Goal: Task Accomplishment & Management: Use online tool/utility

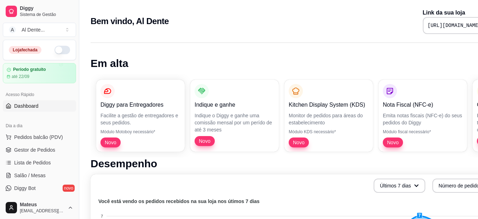
click at [59, 46] on button "button" at bounding box center [63, 50] width 16 height 8
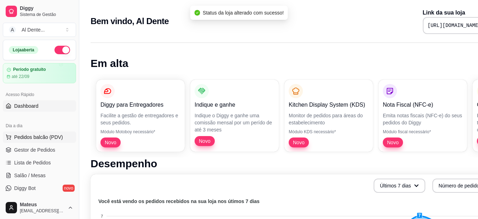
click at [50, 136] on span "Pedidos balcão (PDV)" at bounding box center [38, 136] width 49 height 7
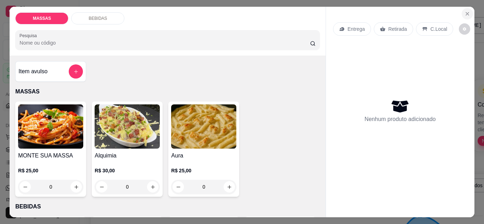
click at [468, 13] on button "Close" at bounding box center [466, 13] width 11 height 11
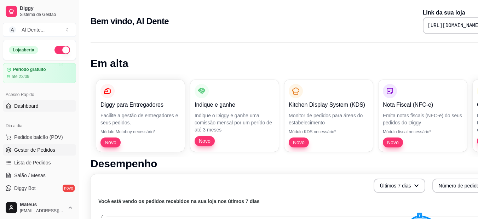
click at [39, 149] on span "Gestor de Pedidos" at bounding box center [34, 149] width 41 height 7
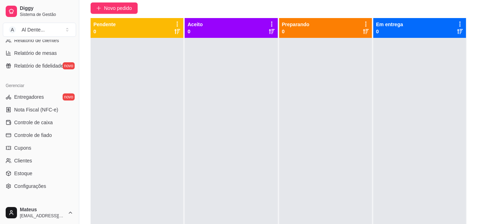
scroll to position [285, 0]
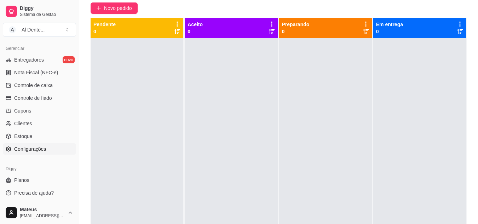
click at [43, 152] on span "Configurações" at bounding box center [30, 148] width 32 height 7
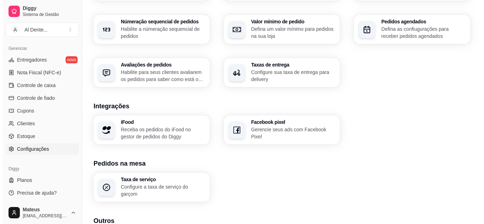
scroll to position [272, 0]
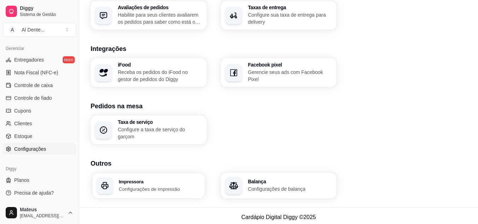
click at [127, 175] on div "Impressora Configurações de impressão" at bounding box center [148, 185] width 113 height 25
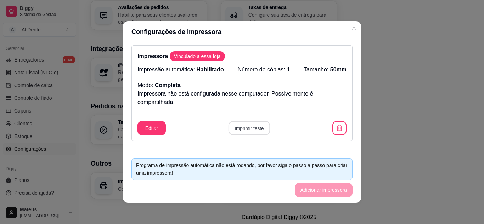
click at [254, 127] on button "Imprimir teste" at bounding box center [248, 128] width 41 height 14
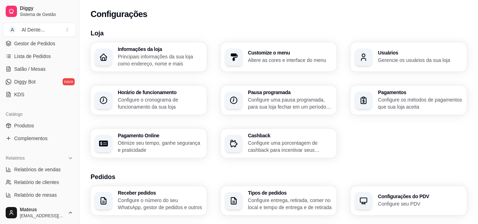
scroll to position [103, 0]
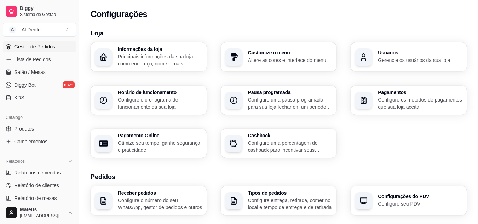
click at [40, 46] on span "Gestor de Pedidos" at bounding box center [34, 46] width 41 height 7
